Goal: Information Seeking & Learning: Learn about a topic

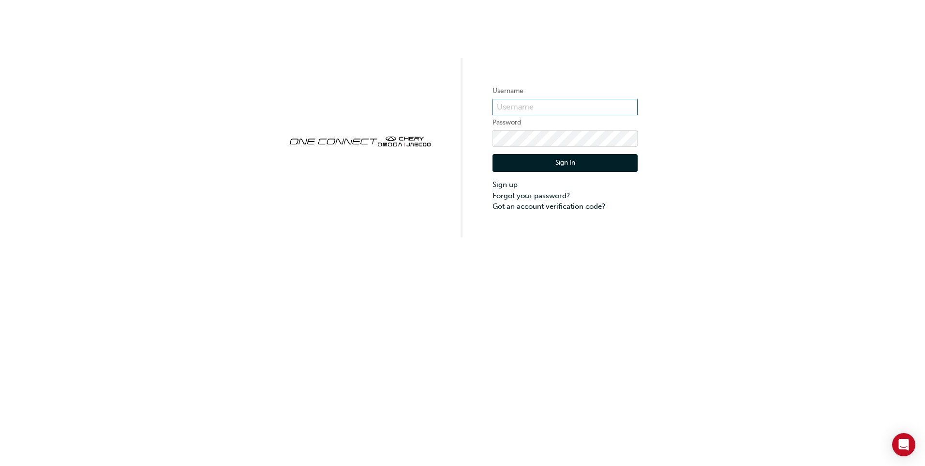
type input "OJAU322"
click at [554, 162] on button "Sign In" at bounding box center [565, 163] width 145 height 18
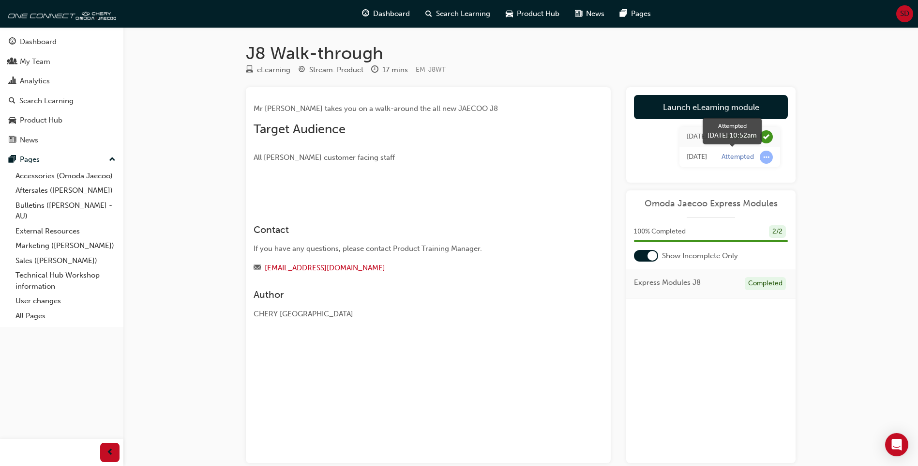
click at [767, 156] on span "learningRecordVerb_ATTEMPT-icon" at bounding box center [766, 156] width 13 height 13
click at [743, 153] on div "Attempted" at bounding box center [738, 156] width 32 height 9
click at [687, 153] on div "[DATE]" at bounding box center [697, 156] width 20 height 11
click at [41, 46] on div "Dashboard" at bounding box center [38, 41] width 37 height 11
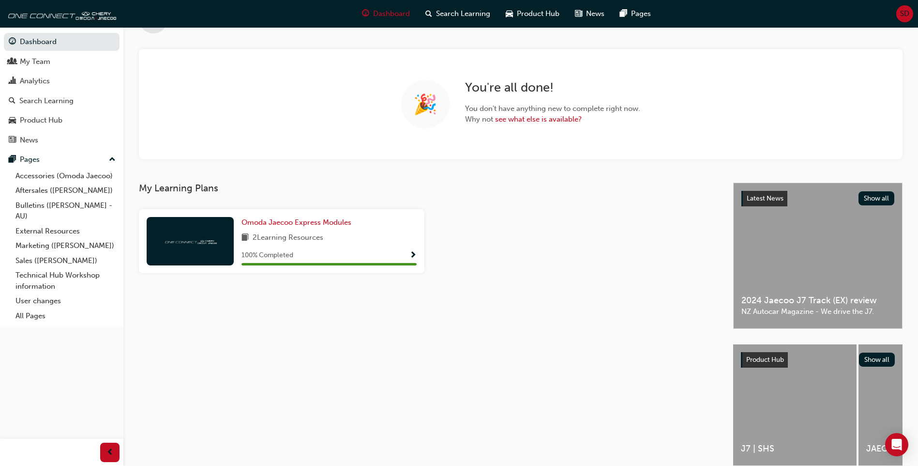
scroll to position [83, 0]
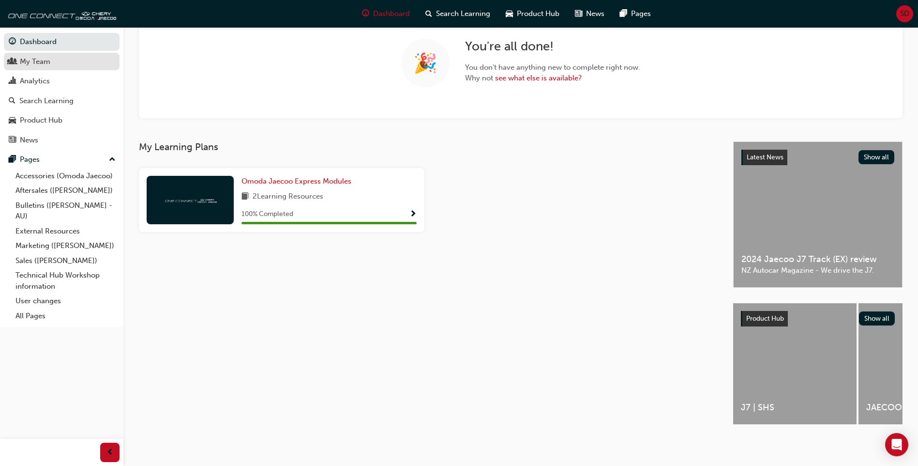
click at [30, 57] on div "My Team" at bounding box center [35, 61] width 30 height 11
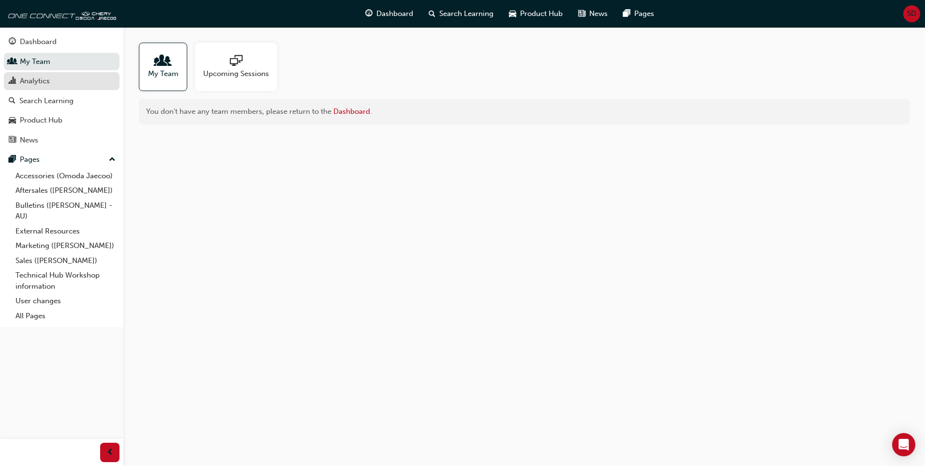
click at [30, 83] on div "Analytics" at bounding box center [35, 80] width 30 height 11
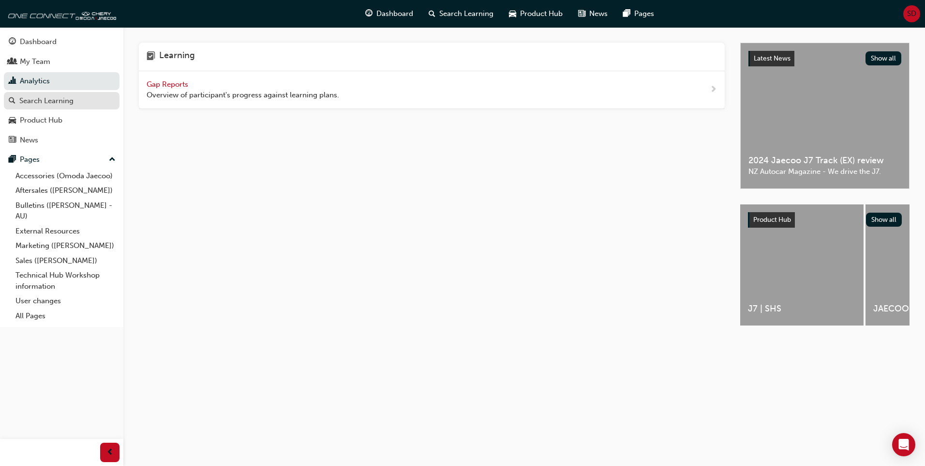
click at [58, 105] on div "Search Learning" at bounding box center [46, 100] width 54 height 11
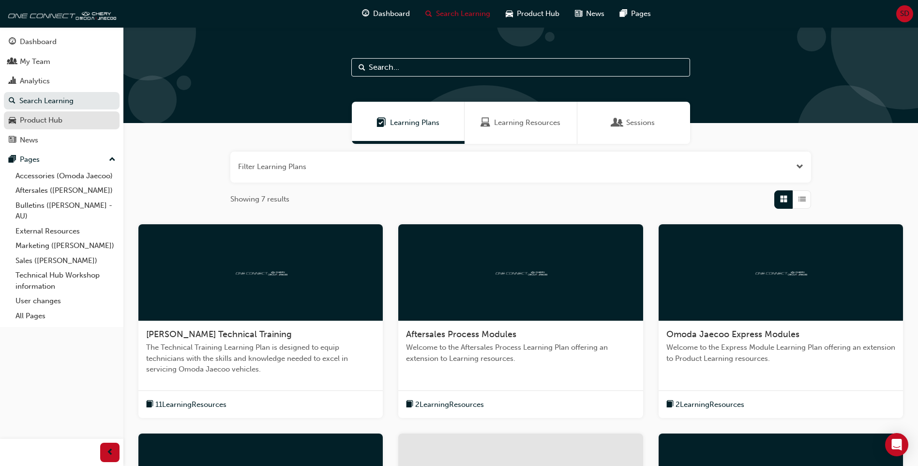
click at [59, 120] on div "Product Hub" at bounding box center [41, 120] width 43 height 11
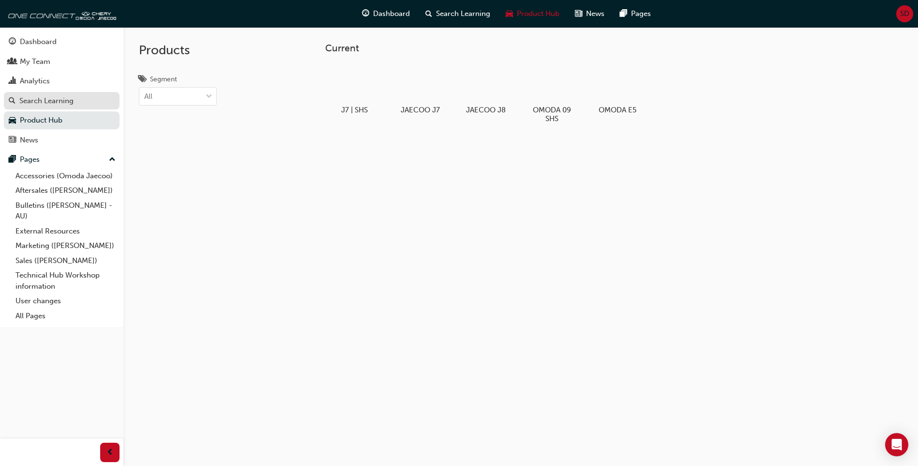
click at [59, 103] on div "Search Learning" at bounding box center [46, 100] width 54 height 11
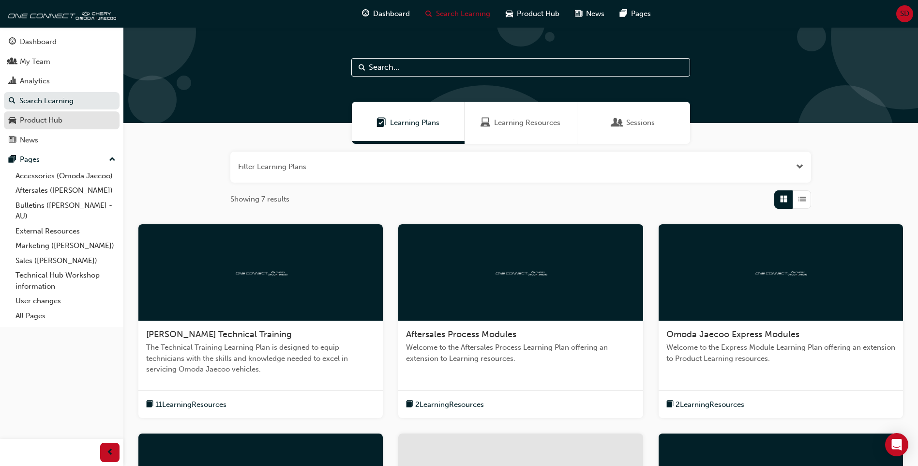
click at [61, 124] on div "Product Hub" at bounding box center [41, 120] width 43 height 11
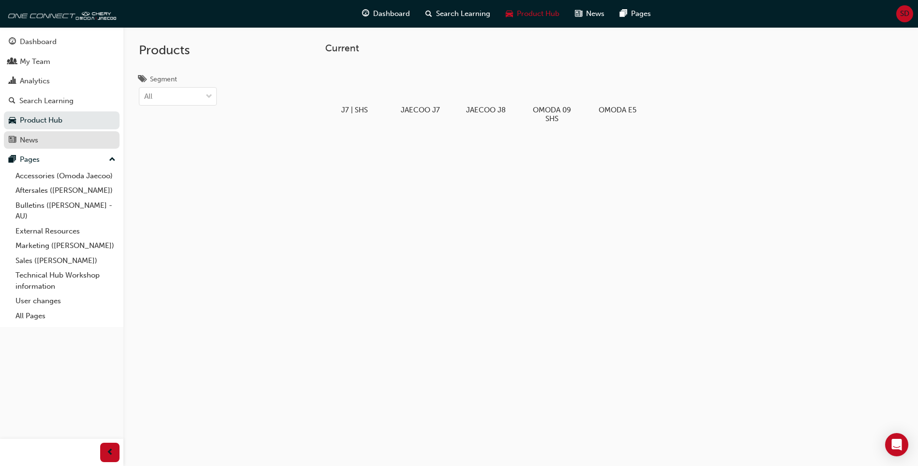
click at [59, 141] on div "News" at bounding box center [62, 140] width 106 height 12
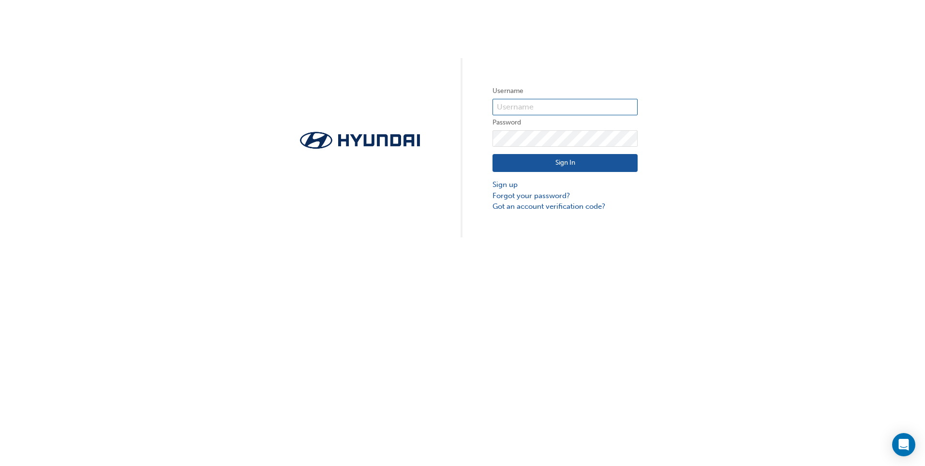
type input "30434"
click at [573, 166] on button "Sign In" at bounding box center [565, 163] width 145 height 18
